Goal: Task Accomplishment & Management: Use online tool/utility

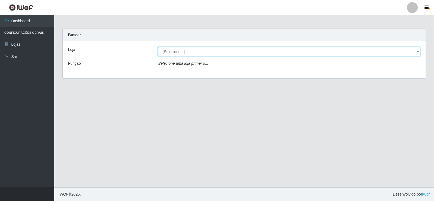
click at [417, 52] on select "[Selecione...] Rede Compras Supermercados - LOJA 2" at bounding box center [289, 51] width 262 height 9
select select "161"
click at [158, 47] on select "[Selecione...] Rede Compras Supermercados - LOJA 2" at bounding box center [289, 51] width 262 height 9
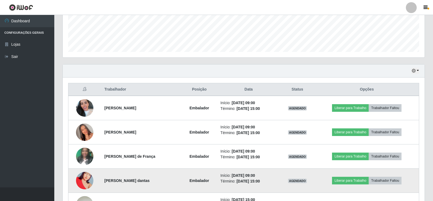
scroll to position [136, 0]
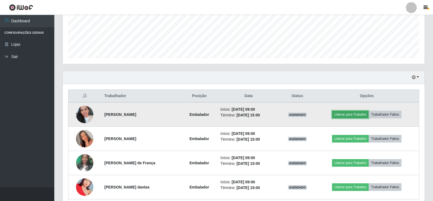
click at [352, 113] on button "Liberar para Trabalho" at bounding box center [350, 114] width 37 height 8
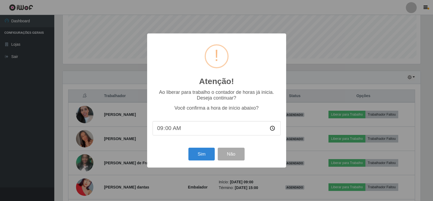
scroll to position [113, 359]
click at [198, 155] on button "Sim" at bounding box center [202, 153] width 26 height 13
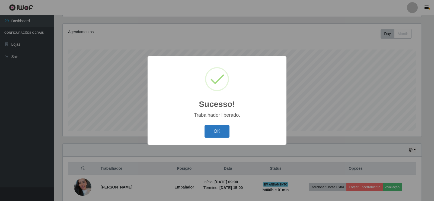
click at [210, 130] on button "OK" at bounding box center [217, 131] width 25 height 13
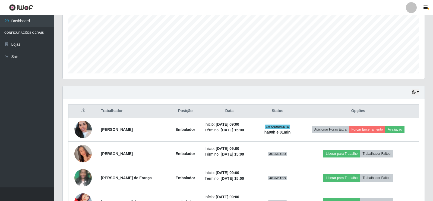
scroll to position [145, 0]
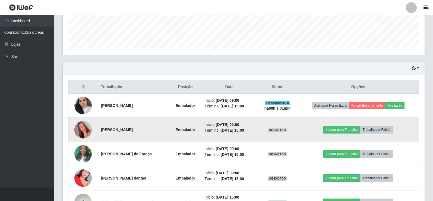
click at [344, 124] on td "Liberar para Trabalho Trabalhador Faltou" at bounding box center [358, 130] width 122 height 24
click at [343, 132] on button "Liberar para Trabalho" at bounding box center [341, 130] width 37 height 8
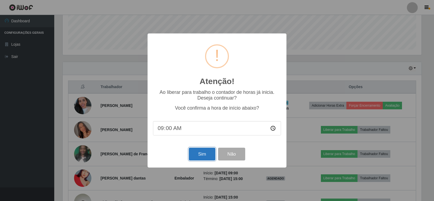
click at [206, 151] on button "Sim" at bounding box center [202, 153] width 26 height 13
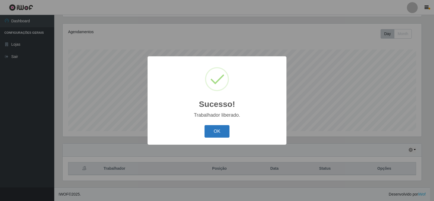
click at [217, 135] on button "OK" at bounding box center [217, 131] width 25 height 13
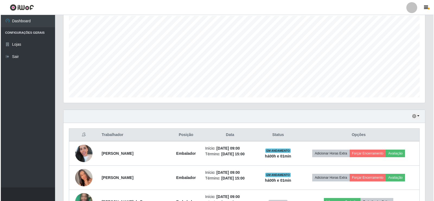
scroll to position [145, 0]
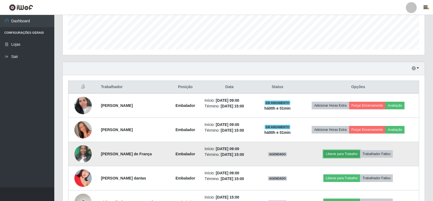
click at [340, 153] on button "Liberar para Trabalho" at bounding box center [341, 154] width 37 height 8
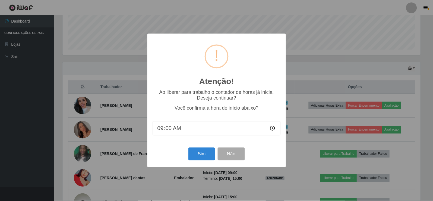
scroll to position [113, 359]
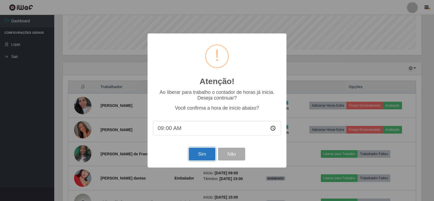
click at [208, 153] on button "Sim" at bounding box center [202, 153] width 26 height 13
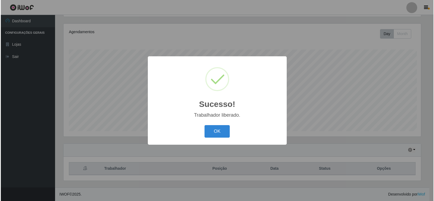
scroll to position [0, 0]
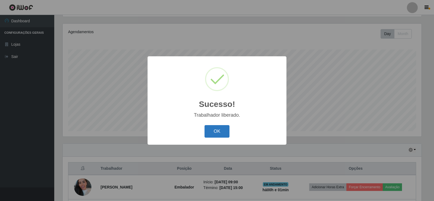
click at [214, 128] on button "OK" at bounding box center [217, 131] width 25 height 13
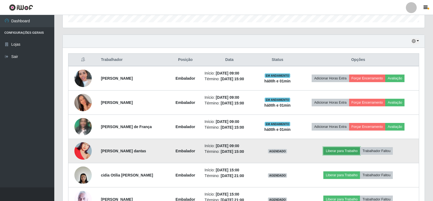
click at [349, 150] on button "Liberar para Trabalho" at bounding box center [341, 151] width 37 height 8
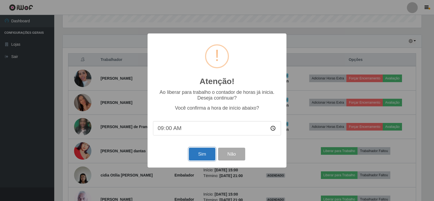
click at [196, 157] on button "Sim" at bounding box center [202, 153] width 26 height 13
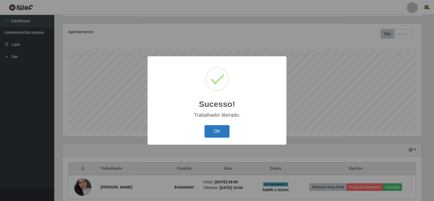
click at [222, 128] on button "OK" at bounding box center [217, 131] width 25 height 13
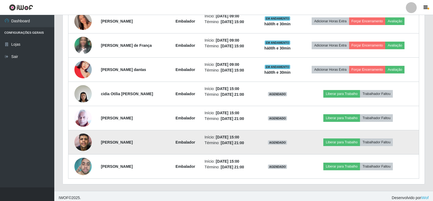
scroll to position [253, 0]
